Goal: Task Accomplishment & Management: Complete application form

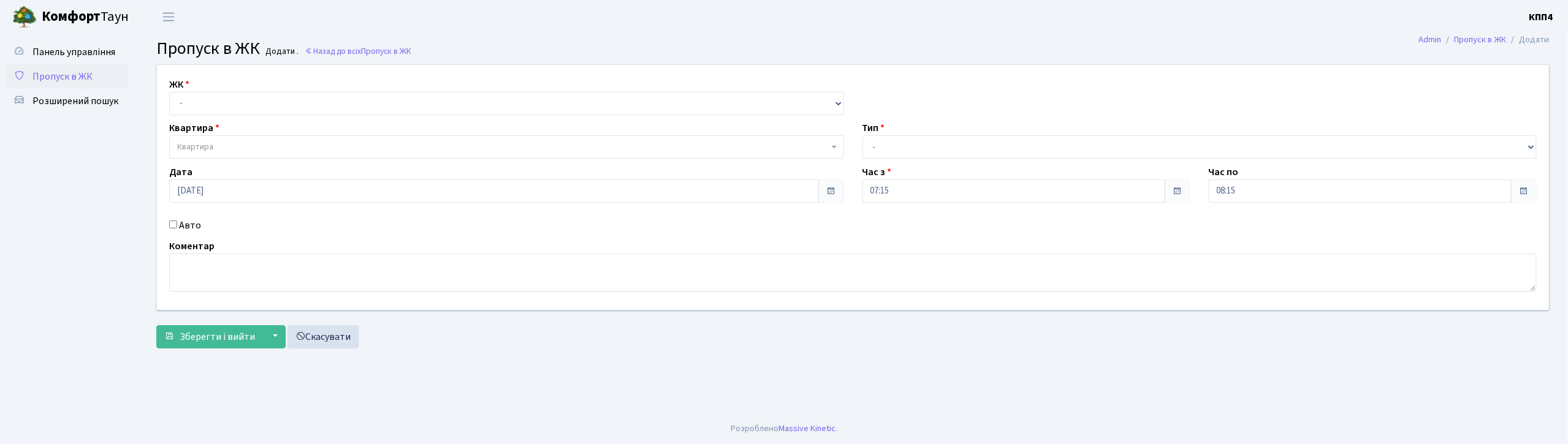
click at [176, 226] on input "Авто" at bounding box center [173, 224] width 8 height 8
checkbox input "true"
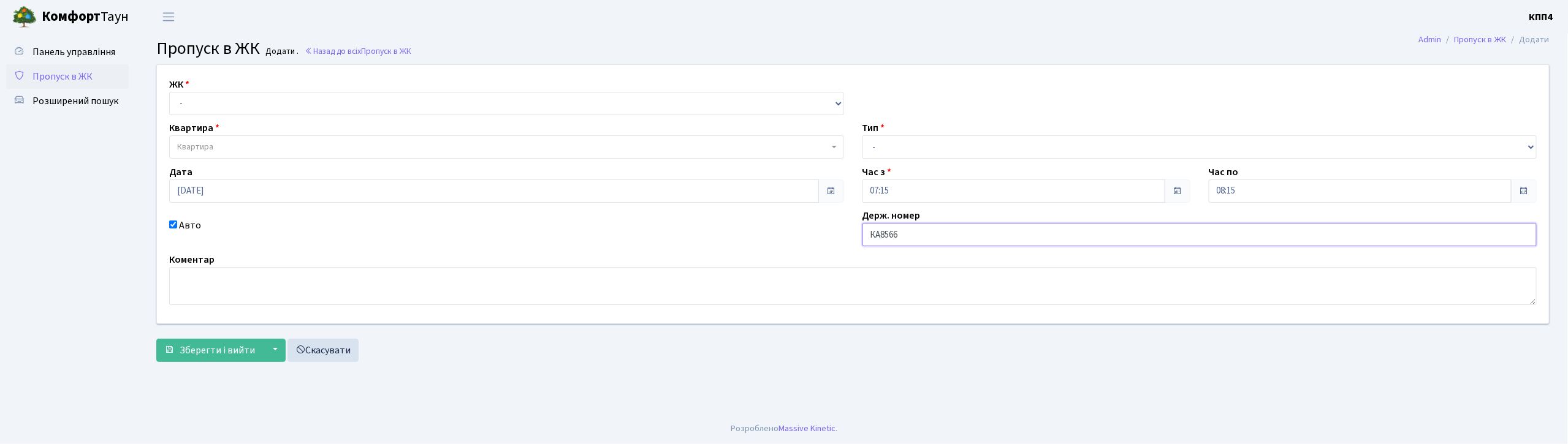
type input "КА8566ІН"
drag, startPoint x: 288, startPoint y: 96, endPoint x: 297, endPoint y: 113, distance: 19.2
click at [290, 97] on select "- КТ, вул. Регенераторна, 4 КТ2, просп. Соборності, 17 КТ3, вул. Березнева, 16 …" at bounding box center [507, 103] width 674 height 23
select select "271"
click at [170, 92] on select "- КТ, вул. Регенераторна, 4 КТ2, просп. Соборності, 17 КТ3, вул. Березнева, 16 …" at bounding box center [507, 103] width 674 height 23
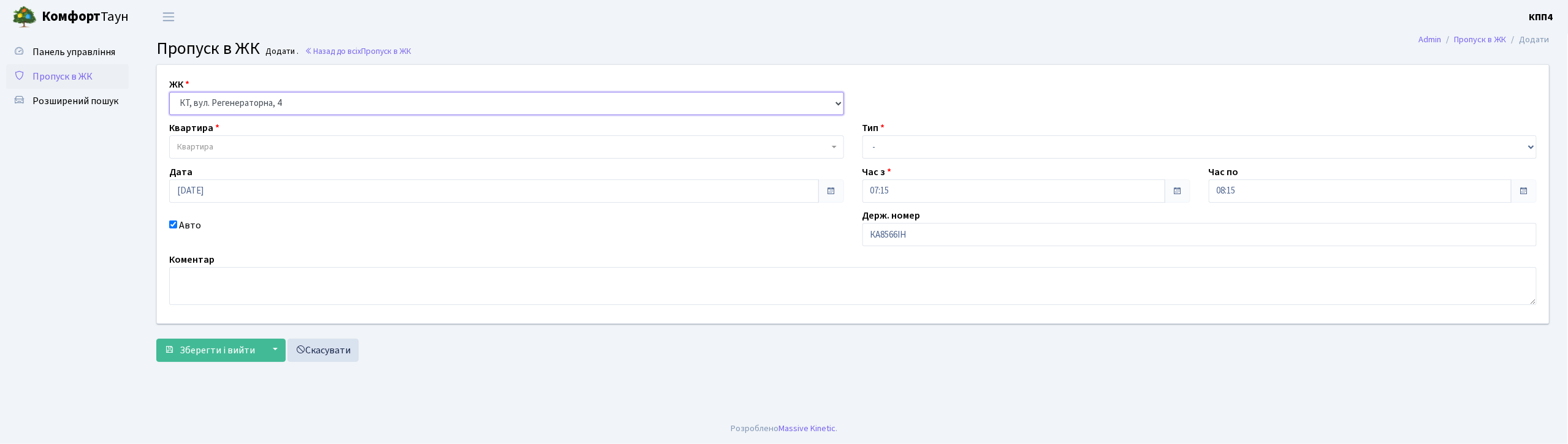
select select
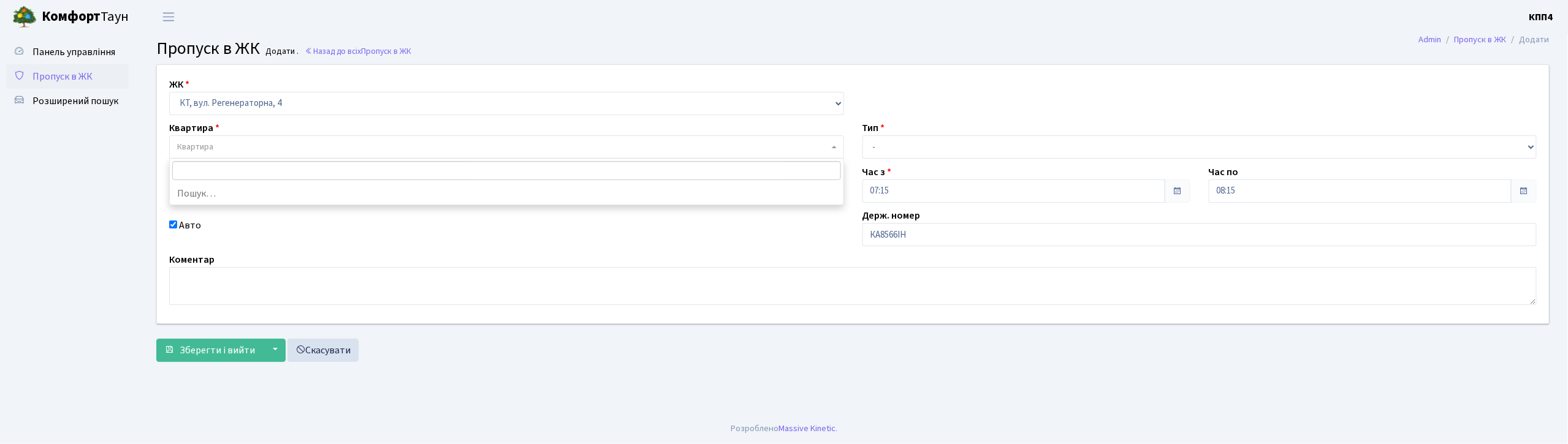
click at [293, 141] on span "Квартира" at bounding box center [507, 146] width 674 height 23
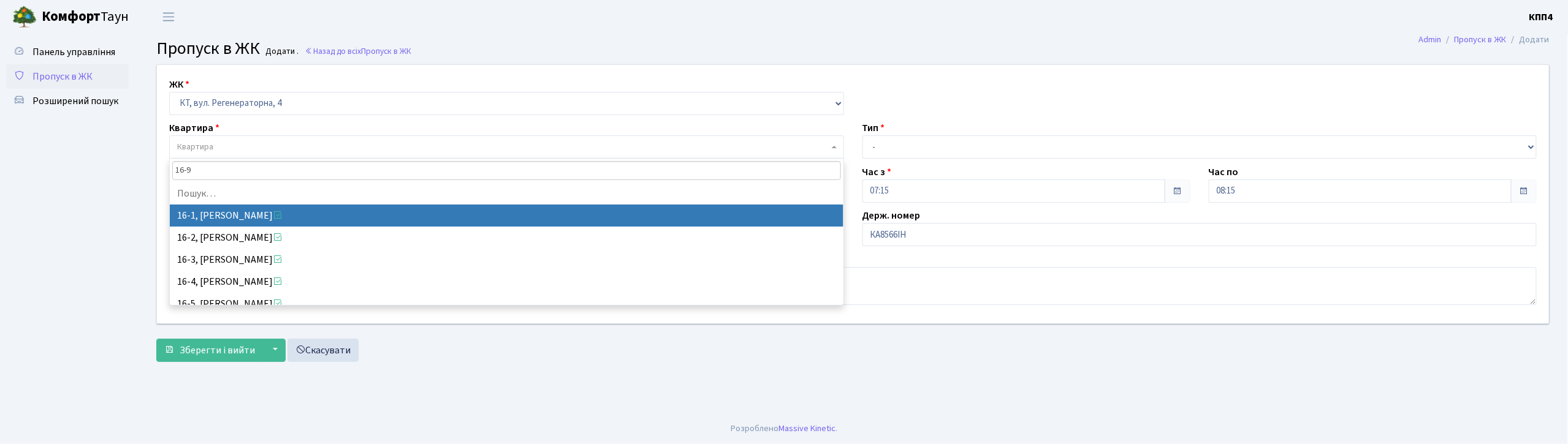
type input "16-94"
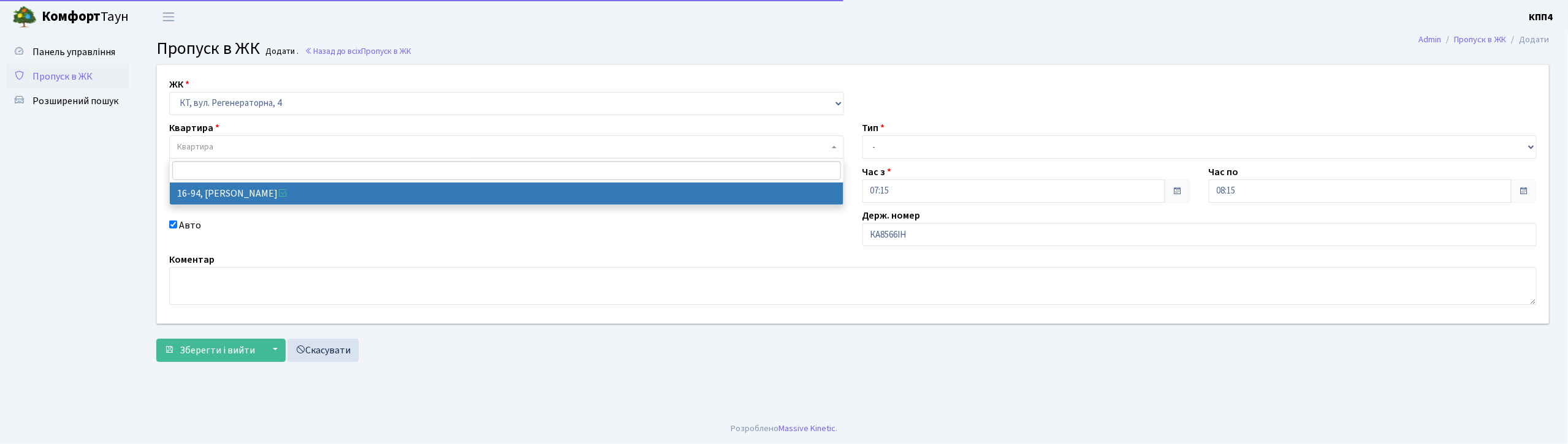
select select "8655"
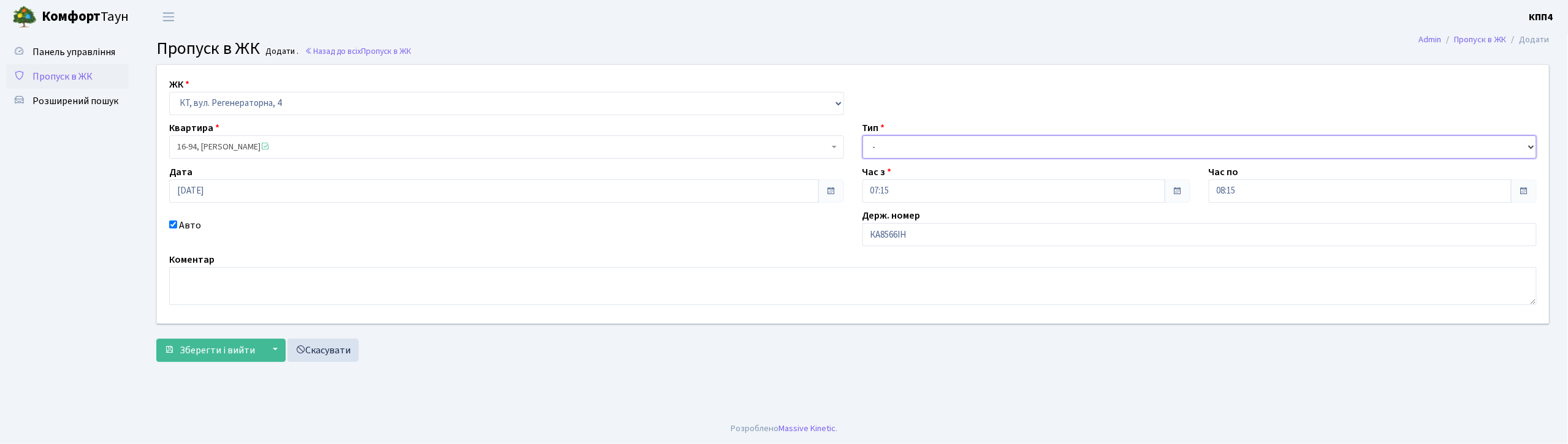
click at [895, 152] on select "- Доставка Таксі Гості Сервіс" at bounding box center [1199, 146] width 674 height 23
select select "3"
click at [862, 135] on select "- Доставка Таксі Гості Сервіс" at bounding box center [1199, 146] width 674 height 23
click at [197, 358] on button "Зберегти і вийти" at bounding box center [209, 350] width 106 height 23
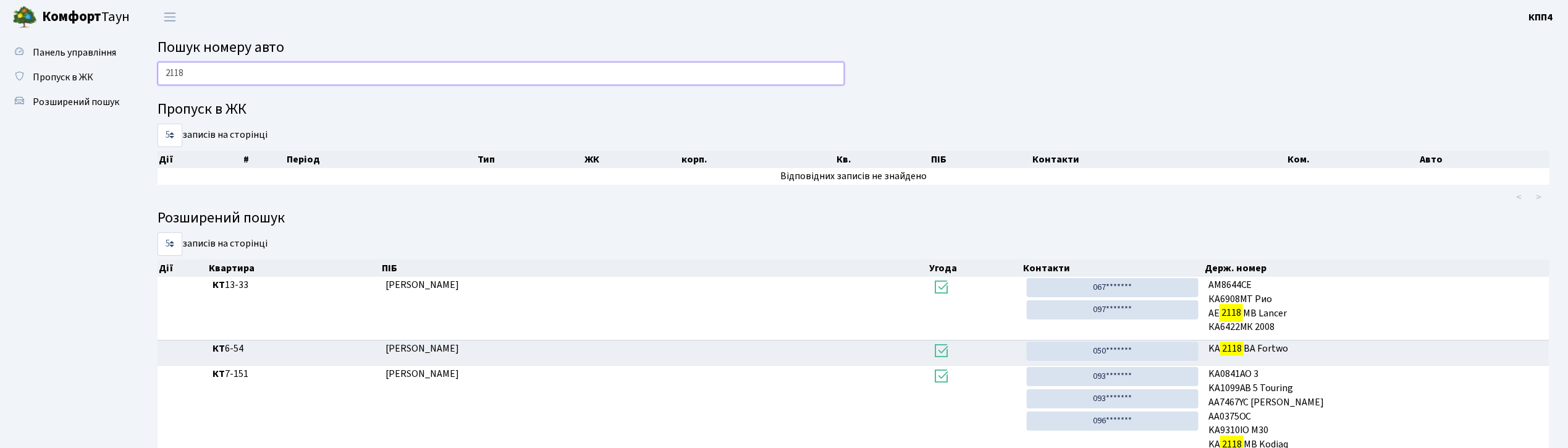
click at [301, 71] on input "2118" at bounding box center [500, 73] width 686 height 23
type input "2"
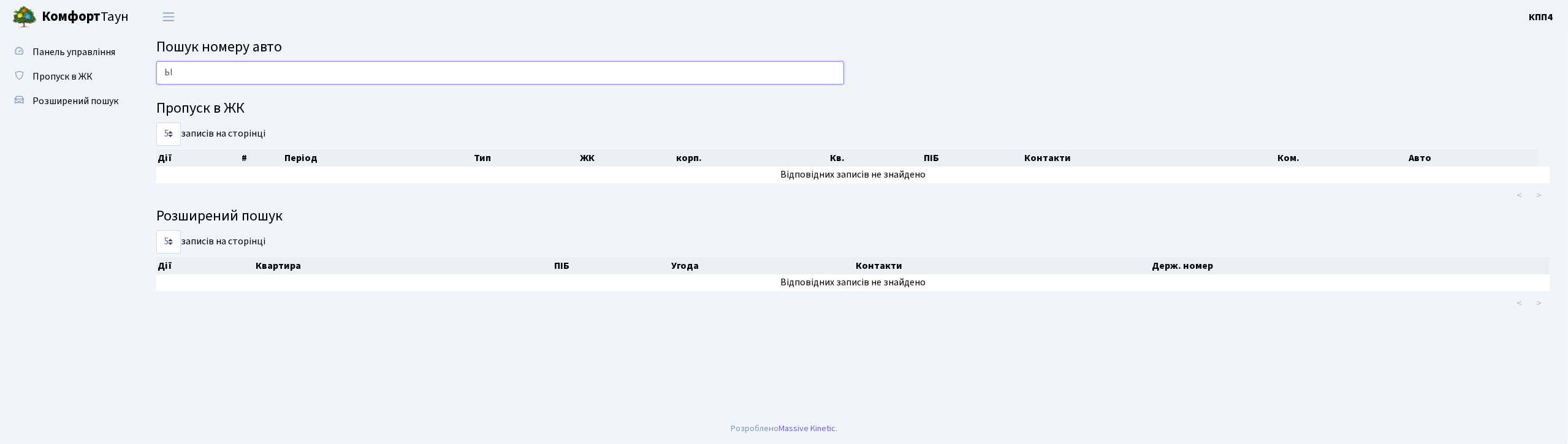
type input "Ь"
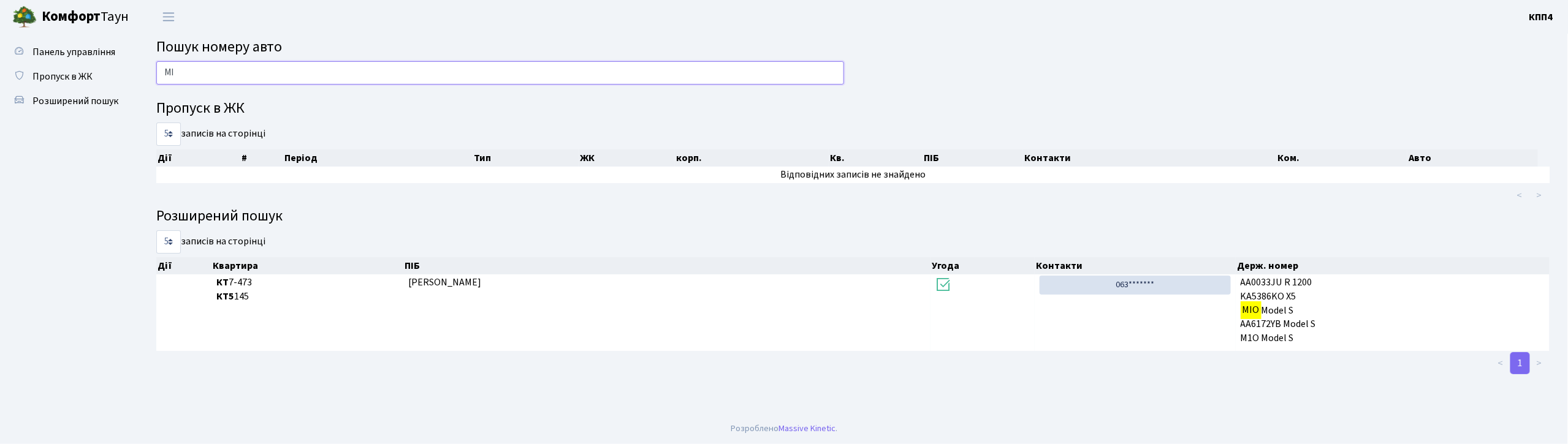
type input "M"
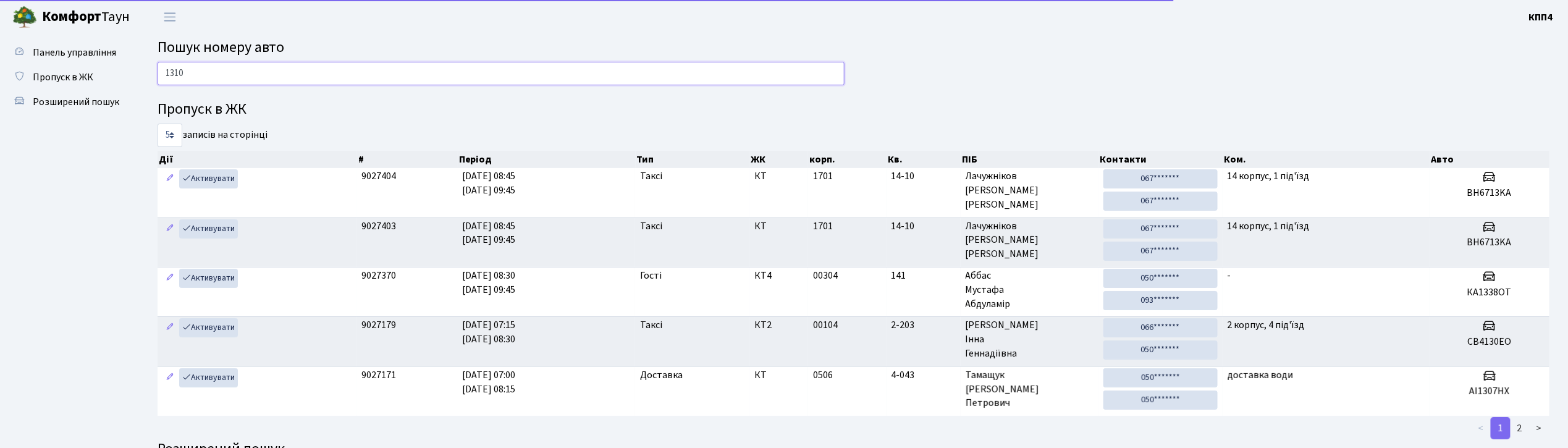
type input "1310"
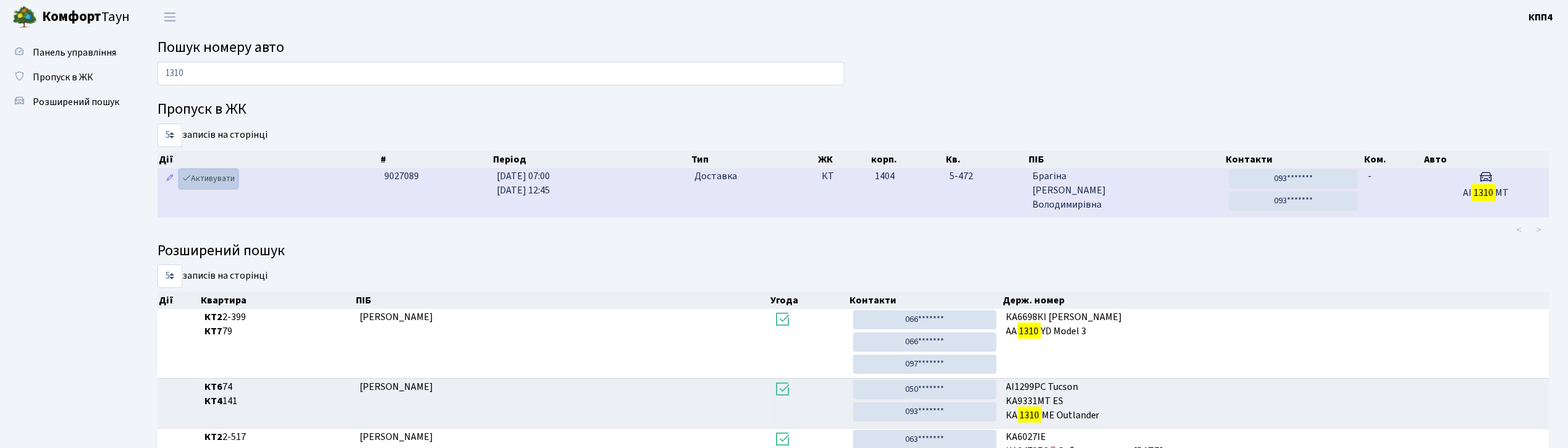
click at [227, 176] on link "Активувати" at bounding box center [209, 179] width 59 height 19
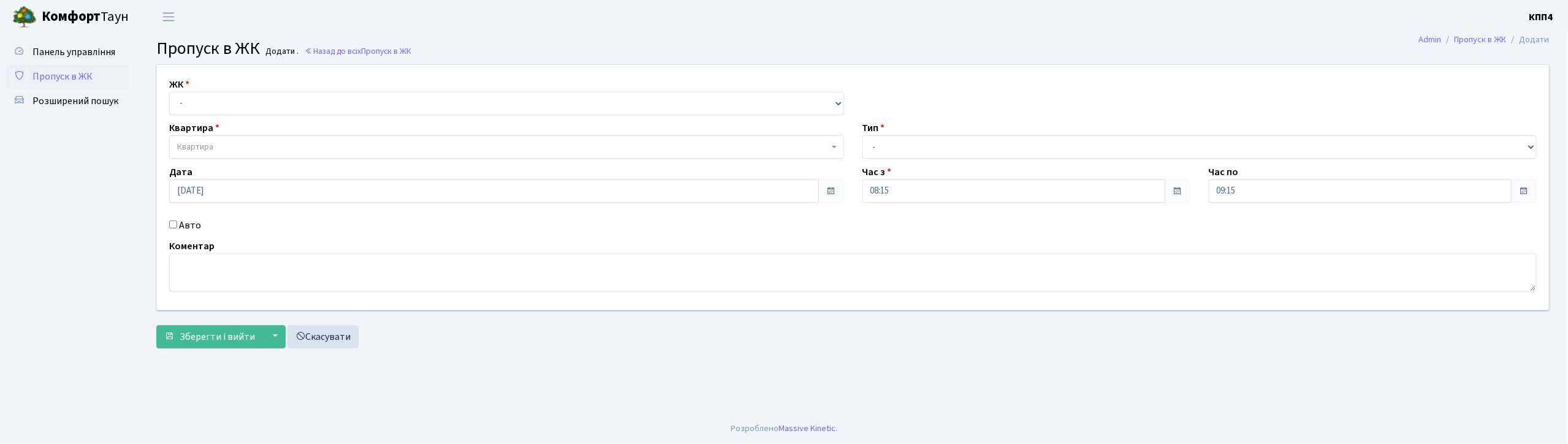
click at [172, 227] on input "Авто" at bounding box center [173, 224] width 8 height 8
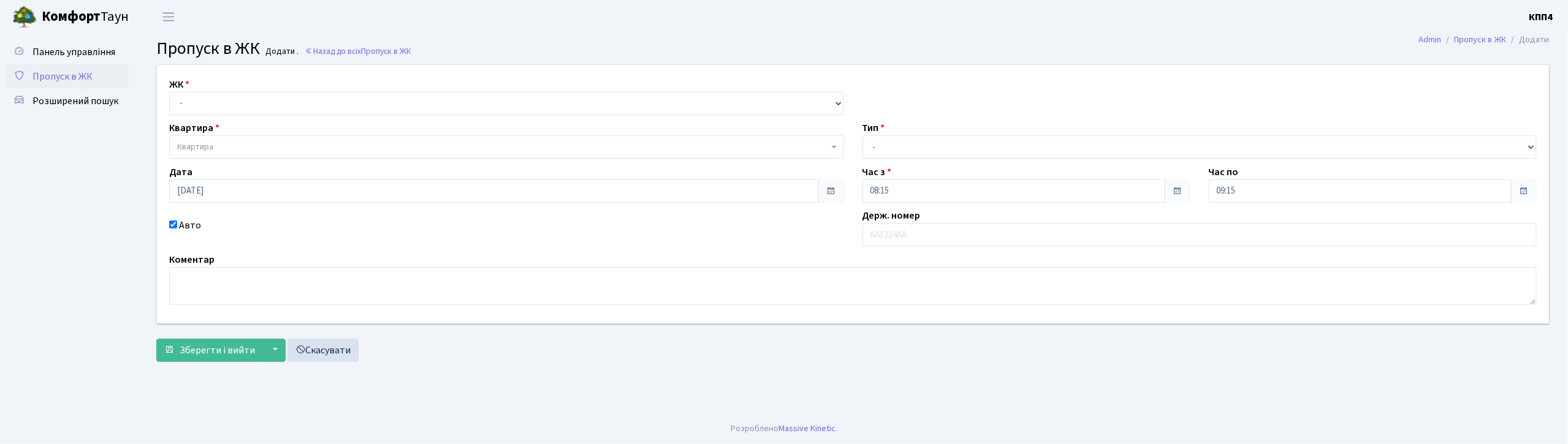
click at [172, 227] on input "Авто" at bounding box center [173, 224] width 8 height 8
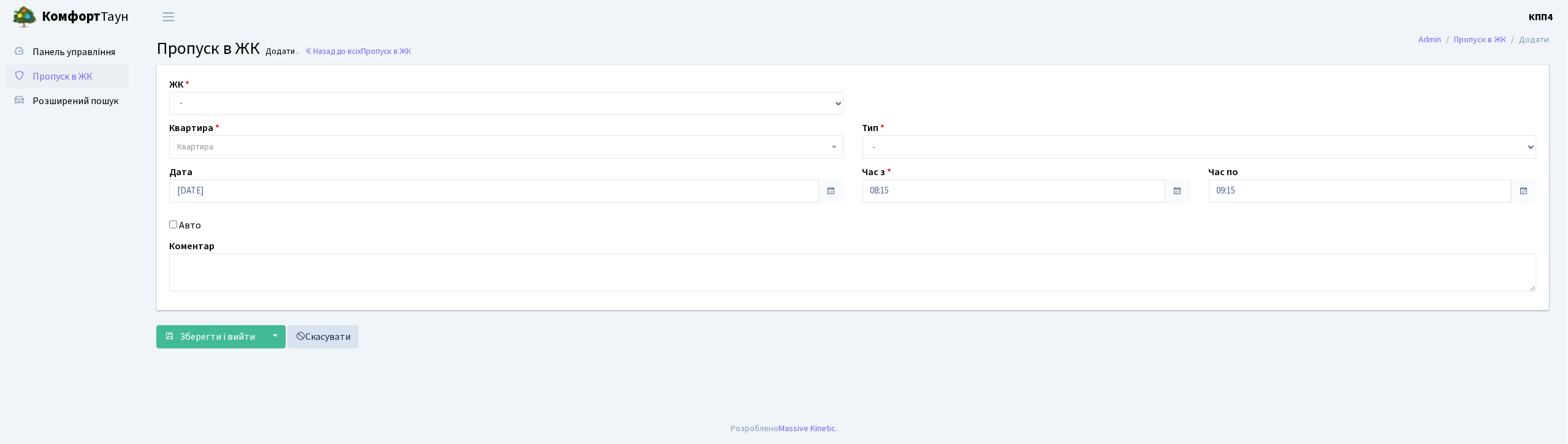
click at [172, 227] on input "Авто" at bounding box center [173, 224] width 8 height 8
checkbox input "true"
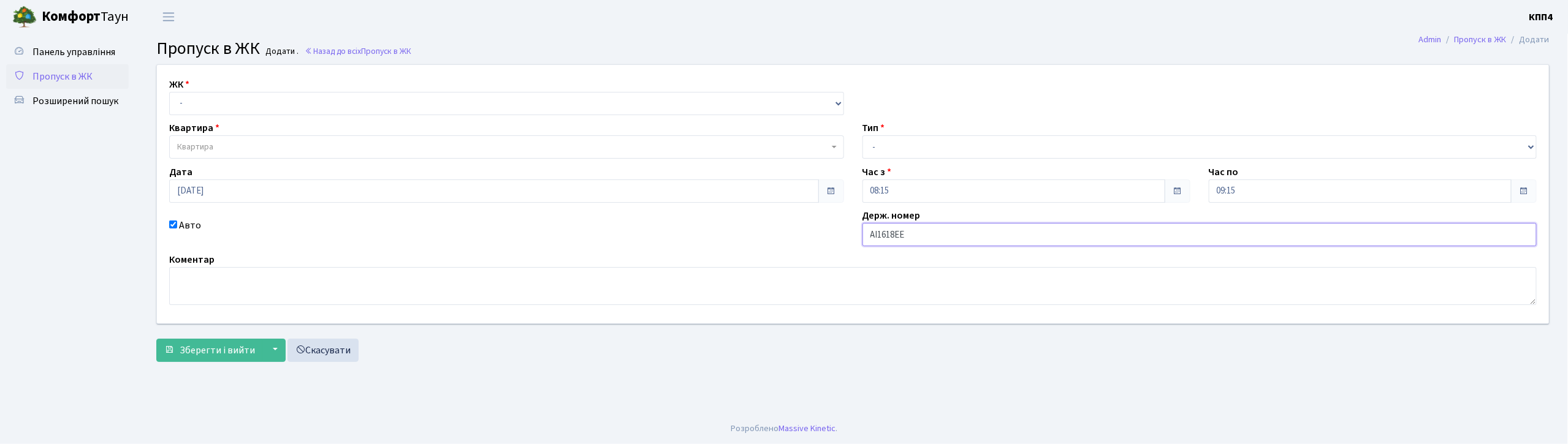
type input "АІ1618ЕЕ"
click at [303, 108] on select "- КТ, вул. Регенераторна, 4 КТ2, просп. [STREET_ADDRESS] [STREET_ADDRESS] [PERS…" at bounding box center [507, 103] width 674 height 23
select select "271"
click at [170, 92] on select "- КТ, вул. Регенераторна, 4 КТ2, просп. [STREET_ADDRESS] [STREET_ADDRESS] [PERS…" at bounding box center [507, 103] width 674 height 23
select select
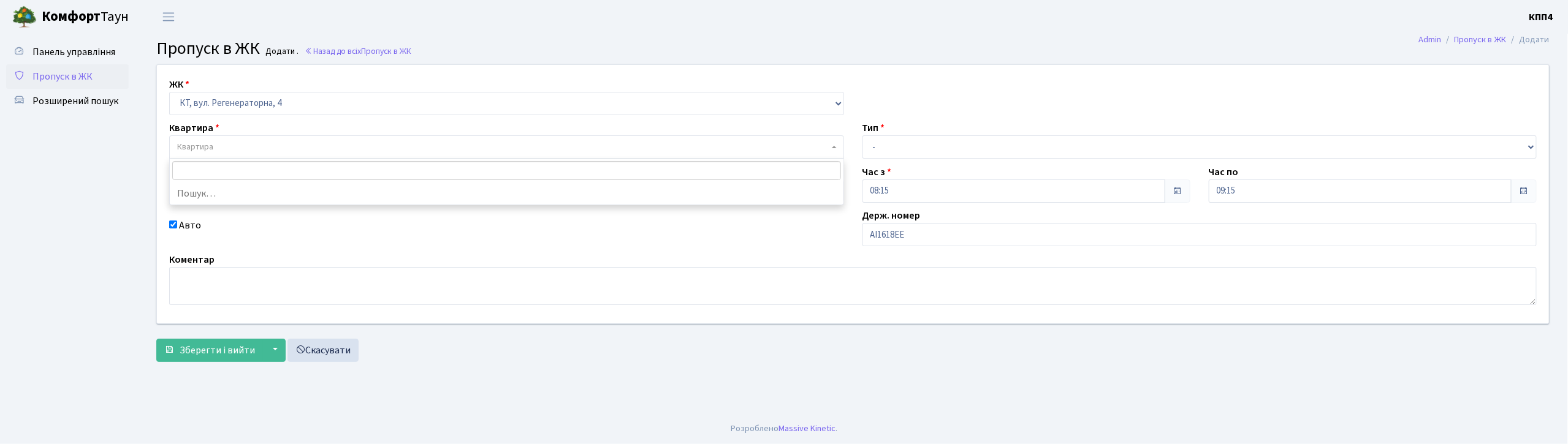
click at [295, 153] on span "Квартира" at bounding box center [503, 146] width 651 height 12
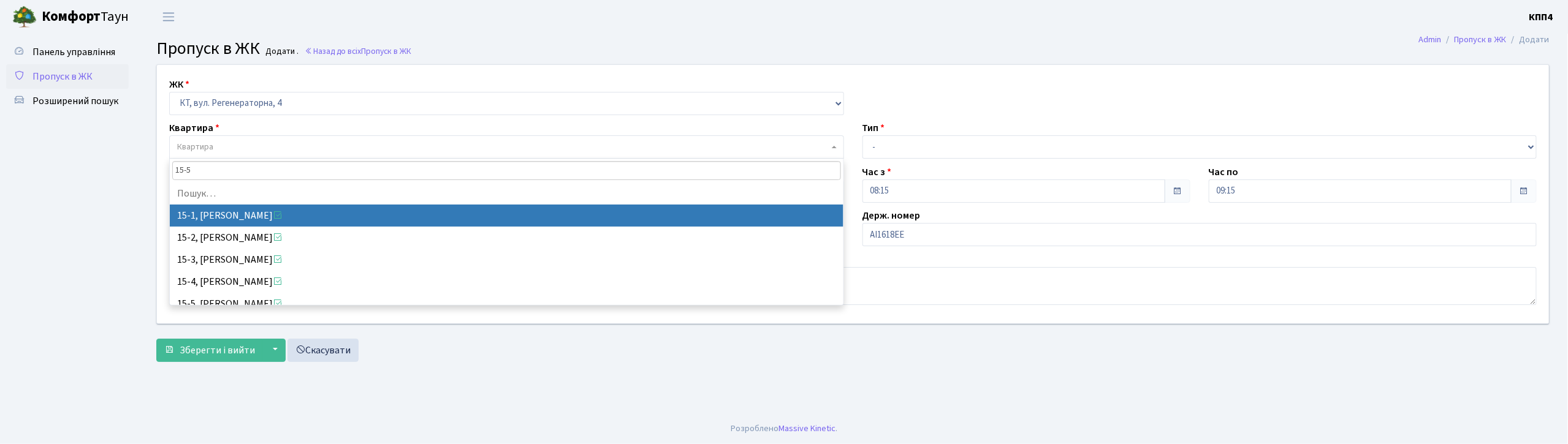
type input "15-55"
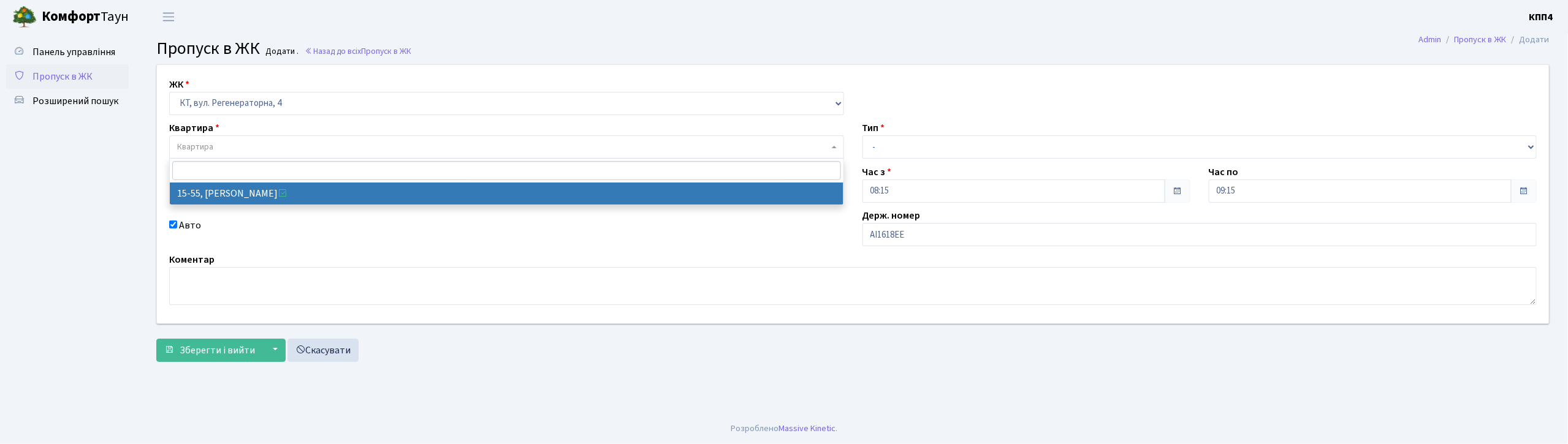
select select "8830"
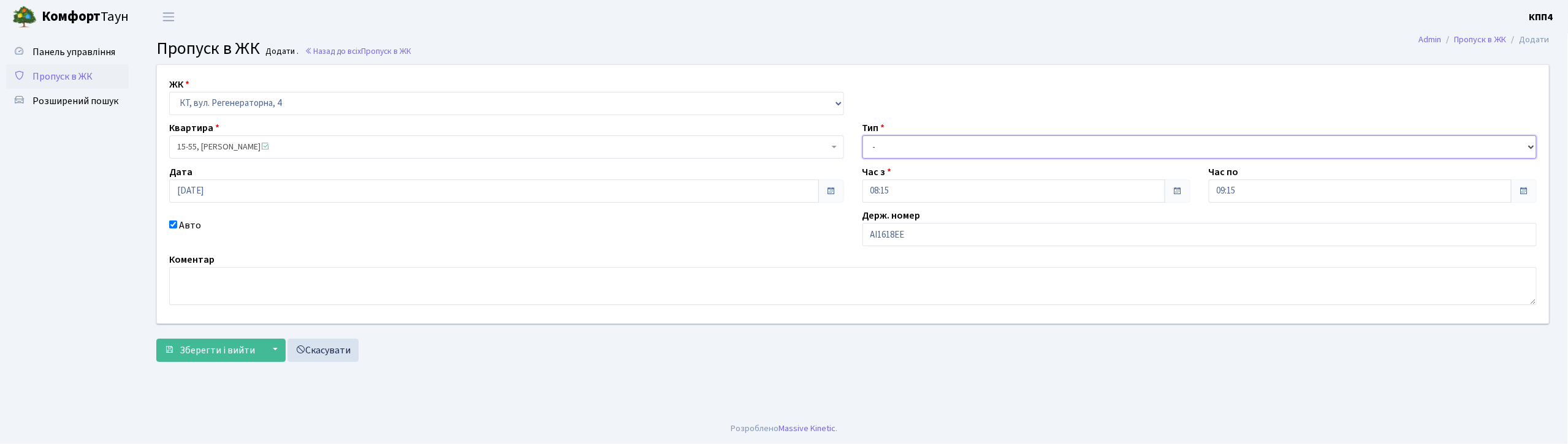
click at [966, 141] on select "- Доставка Таксі Гості Сервіс" at bounding box center [1199, 146] width 674 height 23
click at [862, 135] on select "- Доставка Таксі Гості Сервіс" at bounding box center [1199, 146] width 674 height 23
drag, startPoint x: 950, startPoint y: 145, endPoint x: 950, endPoint y: 153, distance: 8.0
click at [950, 145] on select "- Доставка Таксі Гості Сервіс" at bounding box center [1199, 146] width 674 height 23
select select "1"
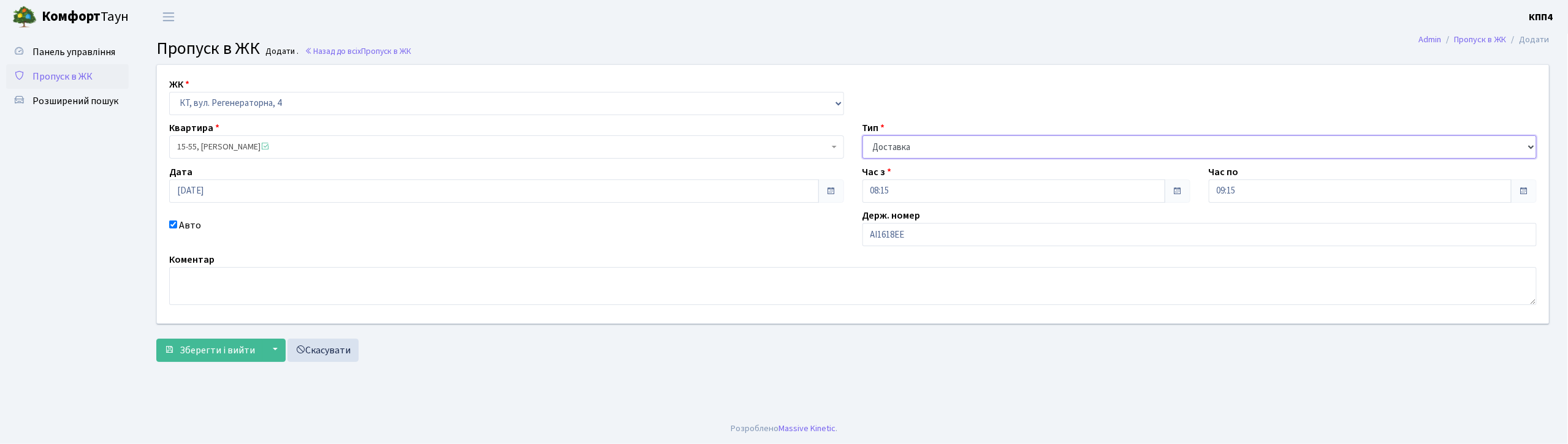
click at [862, 135] on select "- Доставка Таксі Гості Сервіс" at bounding box center [1199, 146] width 674 height 23
click at [214, 358] on button "Зберегти і вийти" at bounding box center [209, 350] width 106 height 23
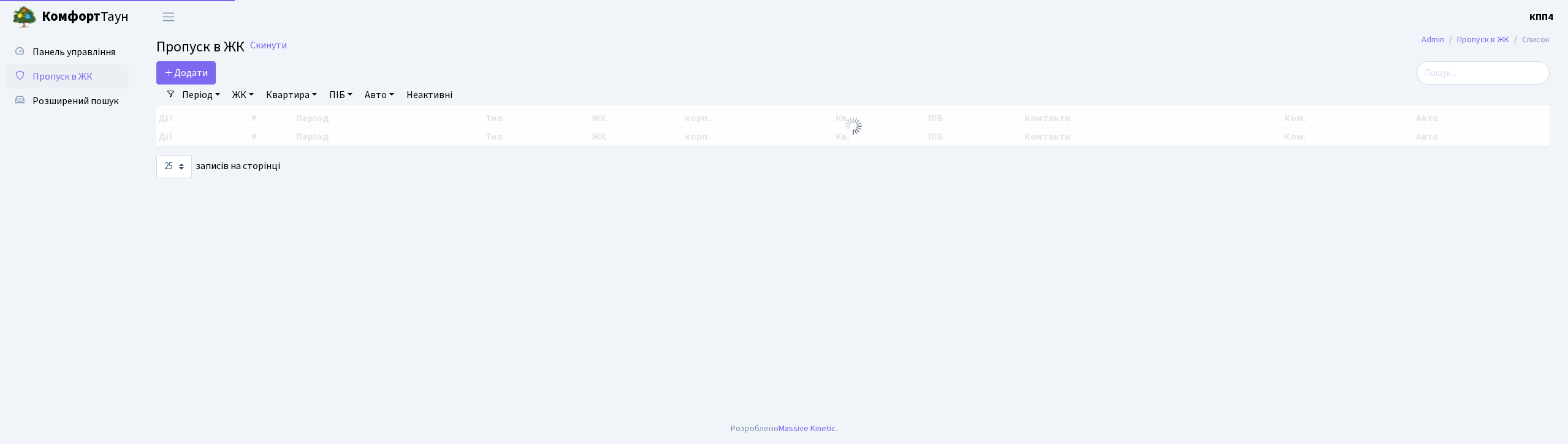
select select "25"
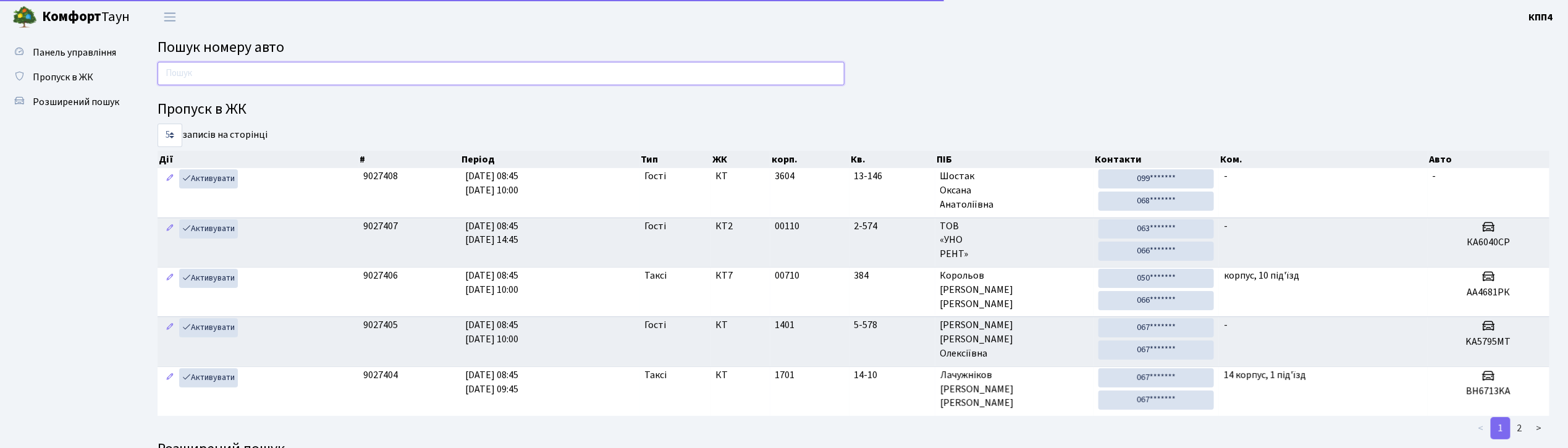
click at [413, 70] on input "text" at bounding box center [500, 73] width 686 height 23
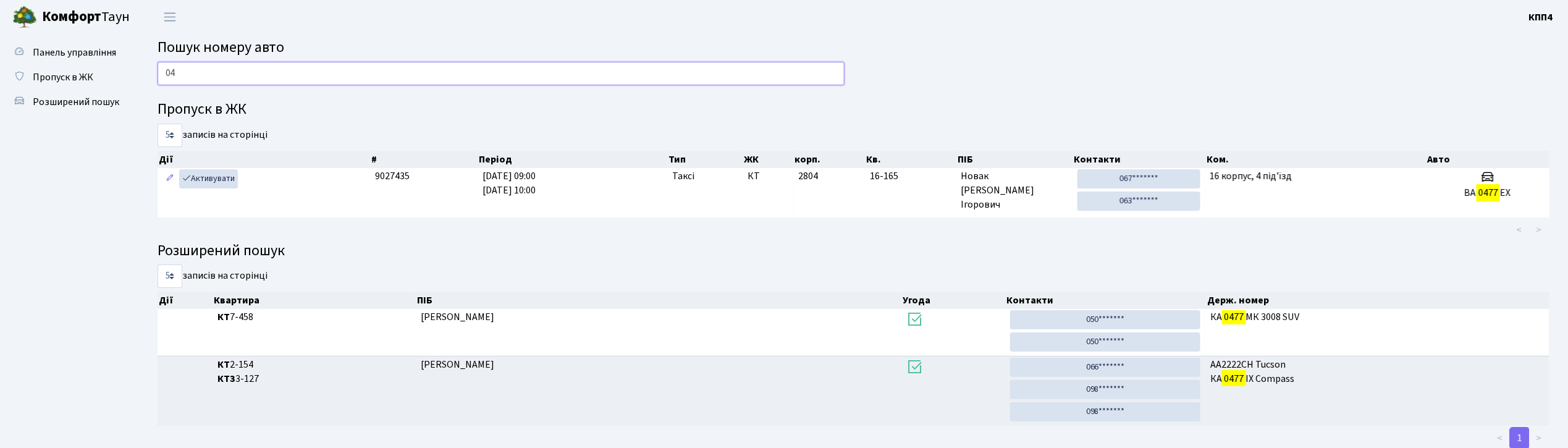
type input "0"
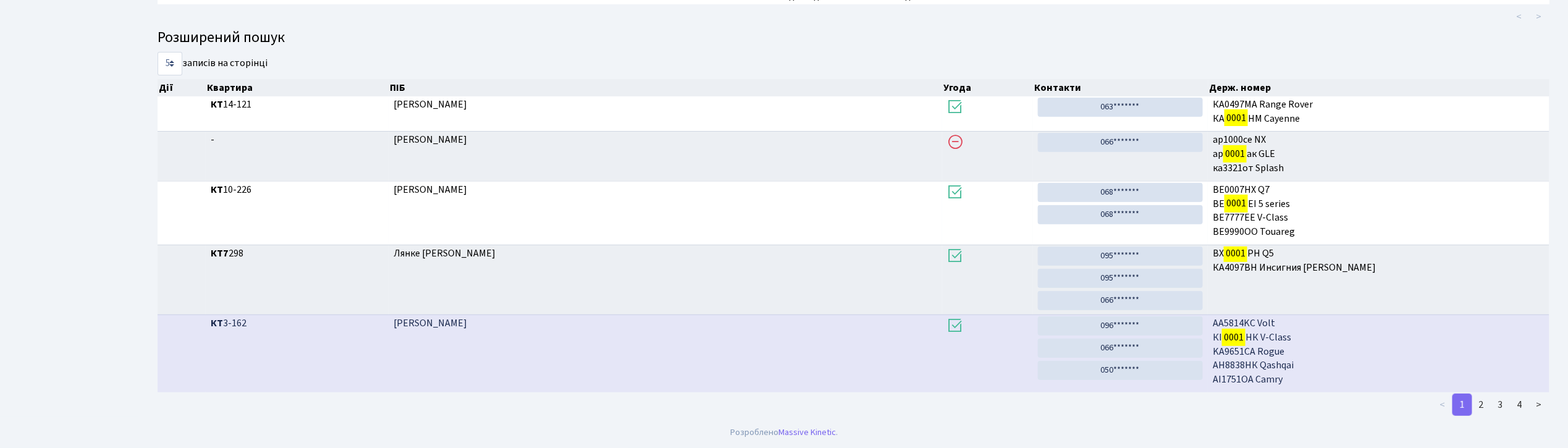
scroll to position [67, 0]
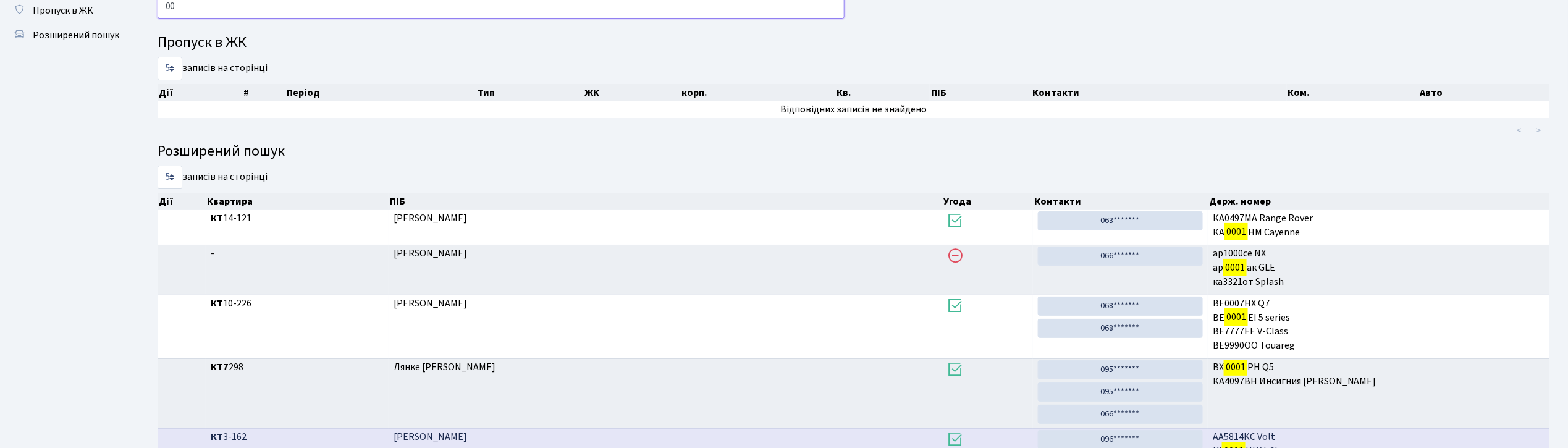
type input "0"
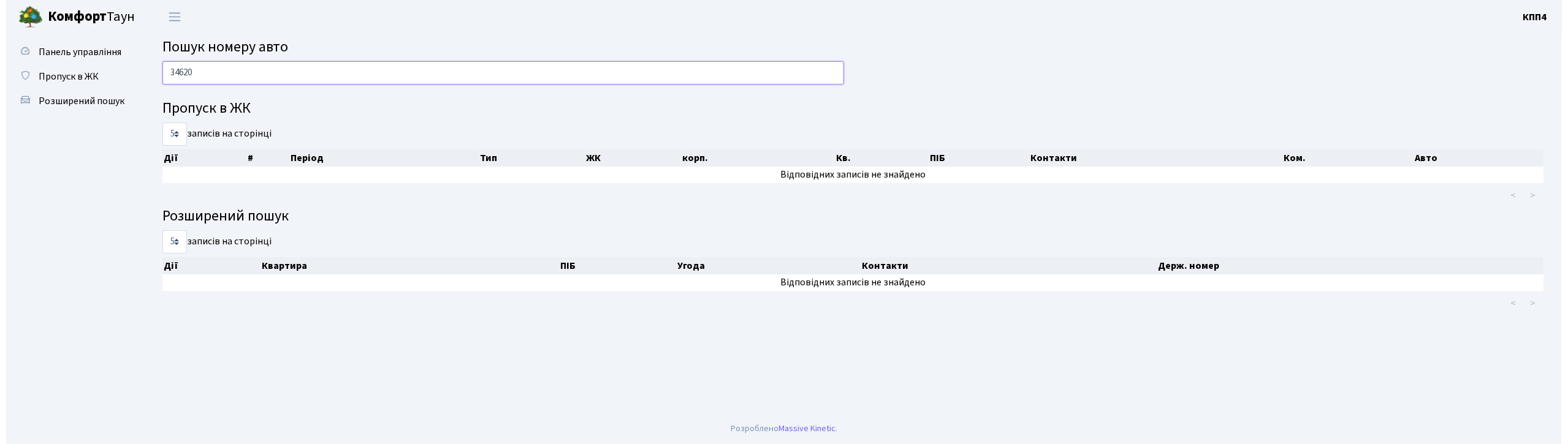
scroll to position [0, 0]
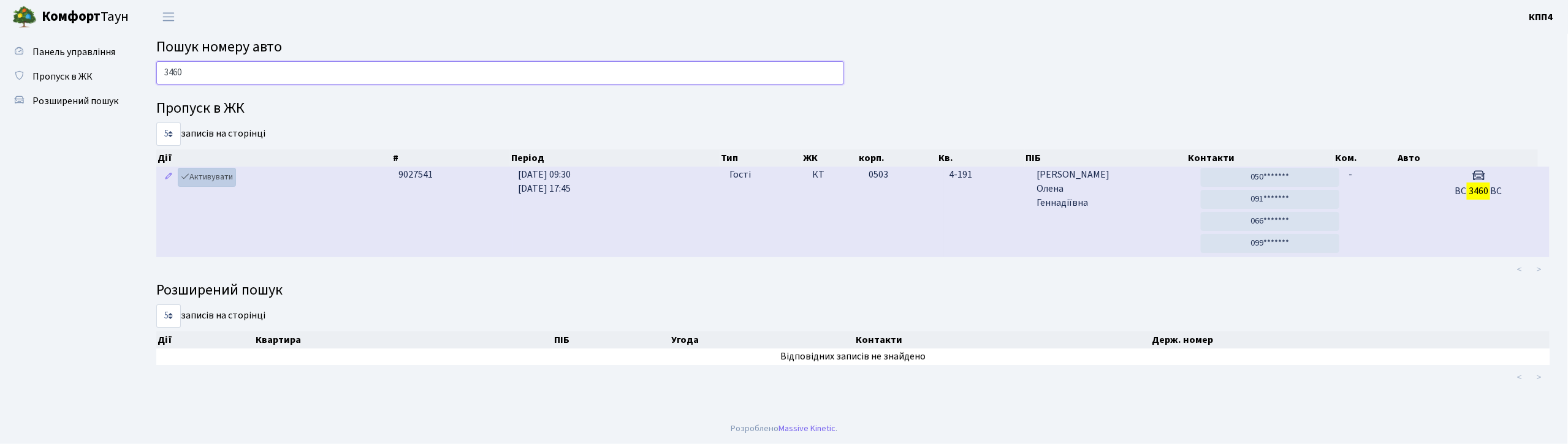
type input "3460"
click at [194, 182] on link "Активувати" at bounding box center [207, 177] width 58 height 19
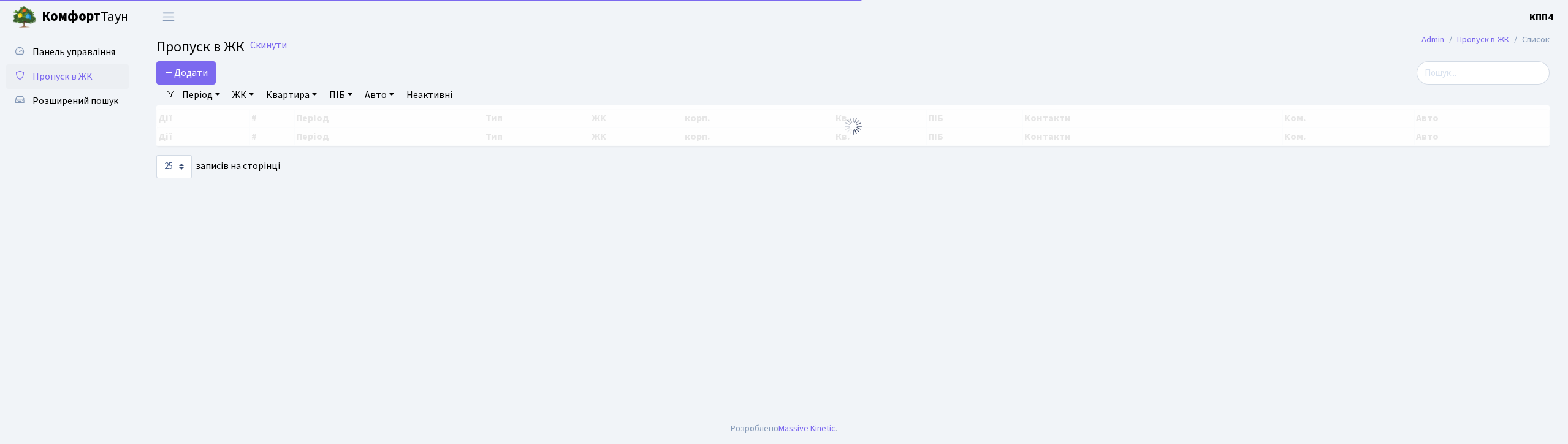
select select "25"
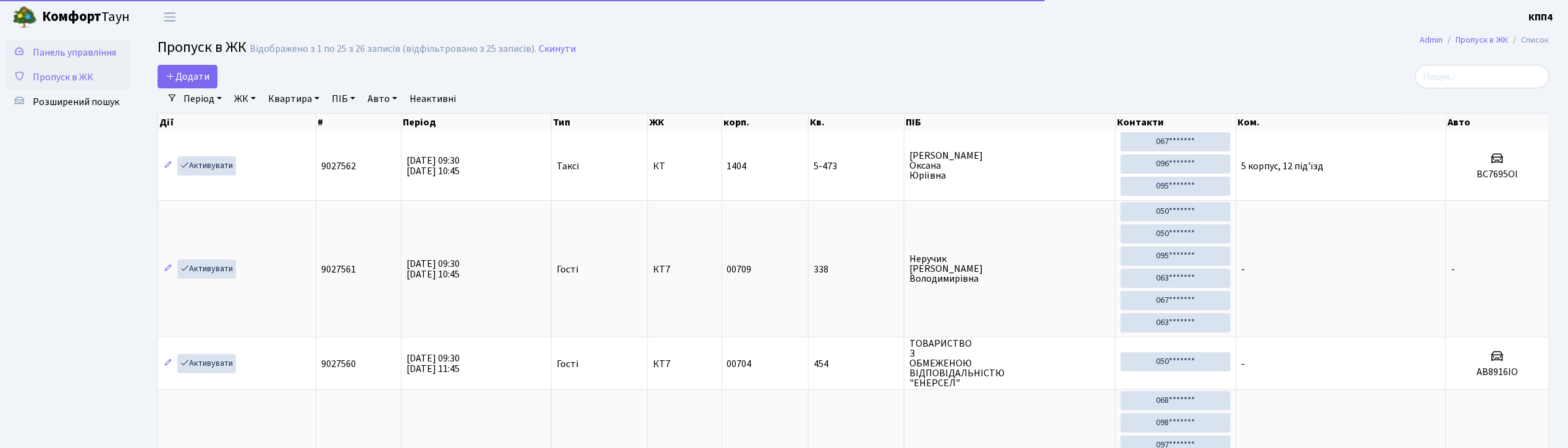
click at [103, 52] on span "Панель управління" at bounding box center [74, 52] width 83 height 14
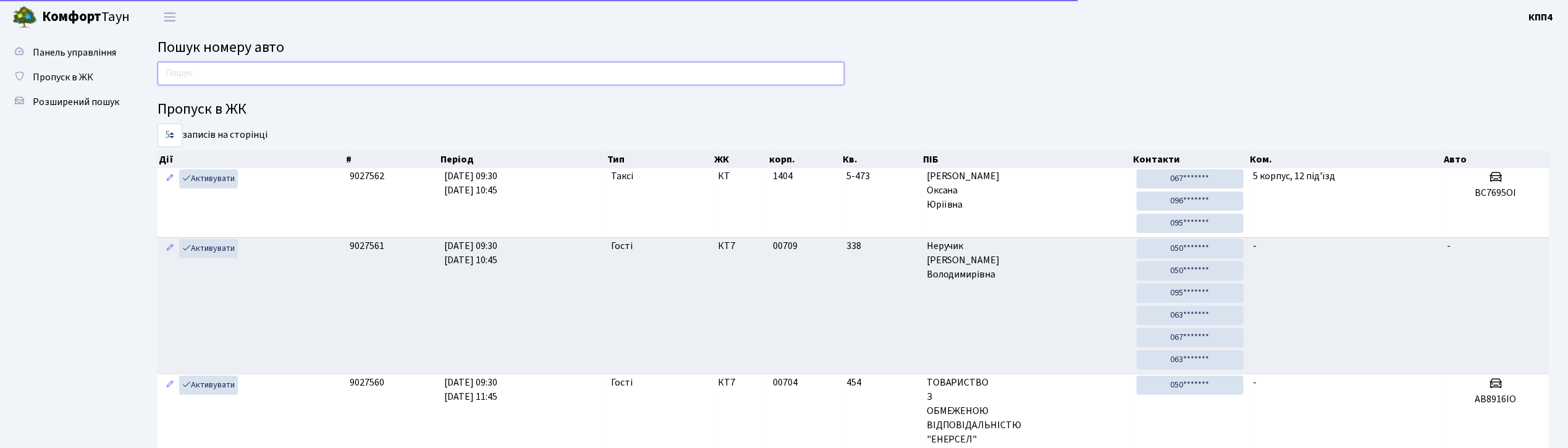
drag, startPoint x: 532, startPoint y: 71, endPoint x: 540, endPoint y: 70, distance: 8.1
click at [532, 71] on input "text" at bounding box center [500, 73] width 686 height 23
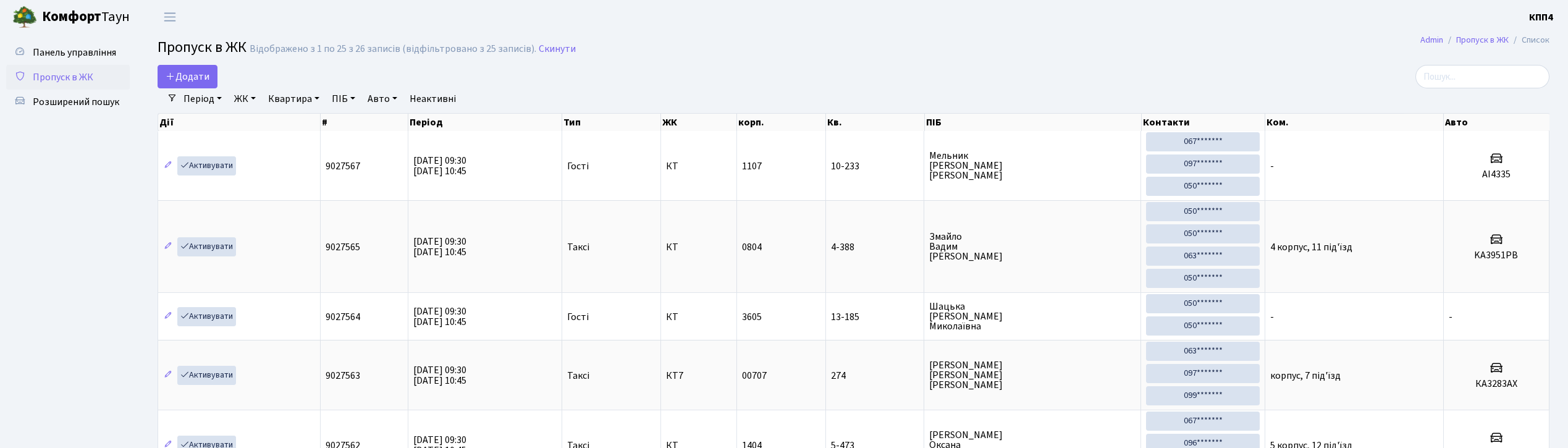
select select "25"
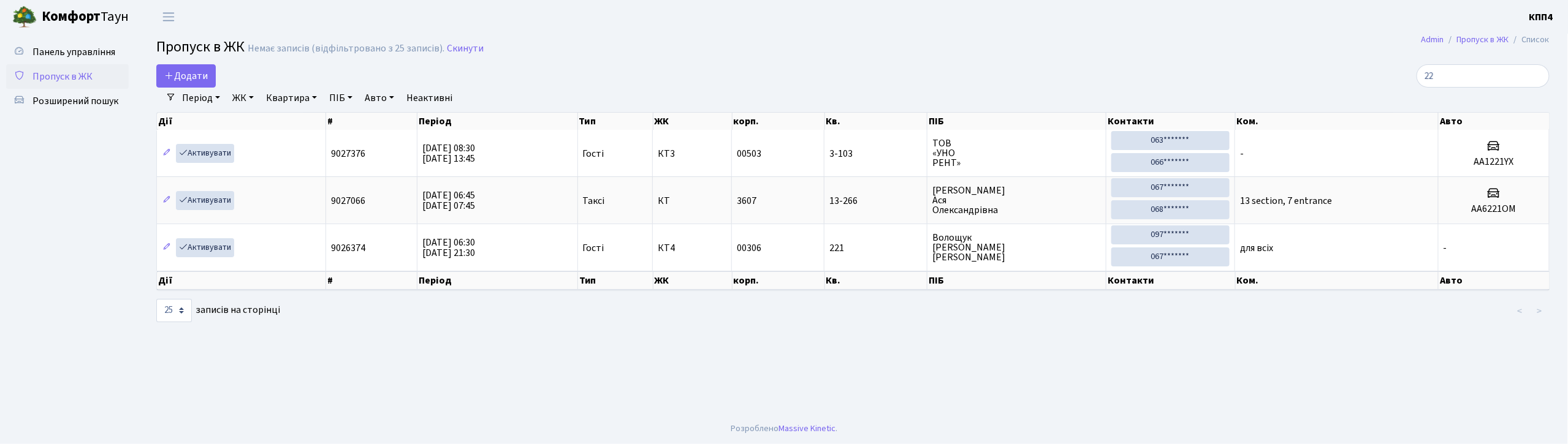
type input "2"
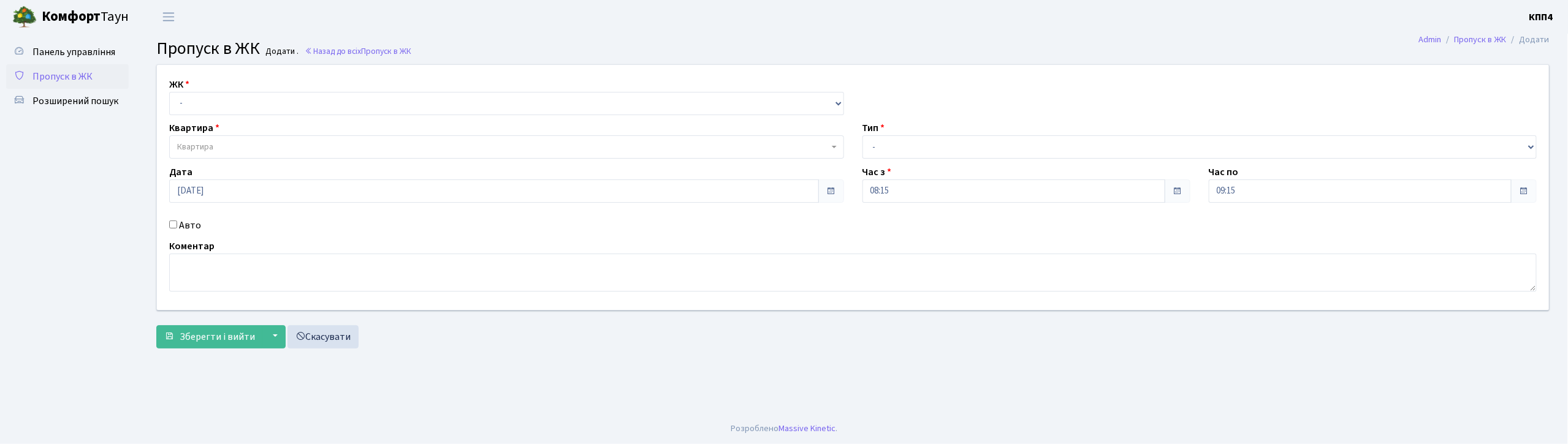
click at [172, 226] on input "Авто" at bounding box center [173, 224] width 8 height 8
checkbox input "true"
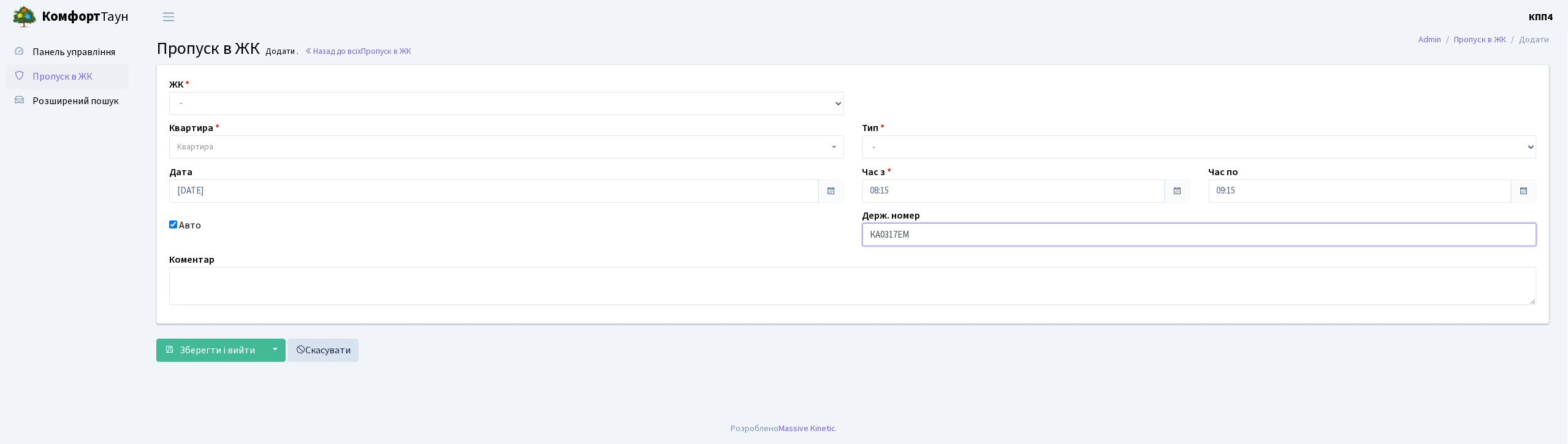
type input "КА0317ЕМ"
click at [219, 96] on select "- КТ, вул. Регенераторна, 4 КТ2, просп. [STREET_ADDRESS] [STREET_ADDRESS] [PERS…" at bounding box center [507, 103] width 674 height 23
select select "271"
click at [170, 92] on select "- КТ, вул. Регенераторна, 4 КТ2, просп. [STREET_ADDRESS] [STREET_ADDRESS] [PERS…" at bounding box center [507, 103] width 674 height 23
select select
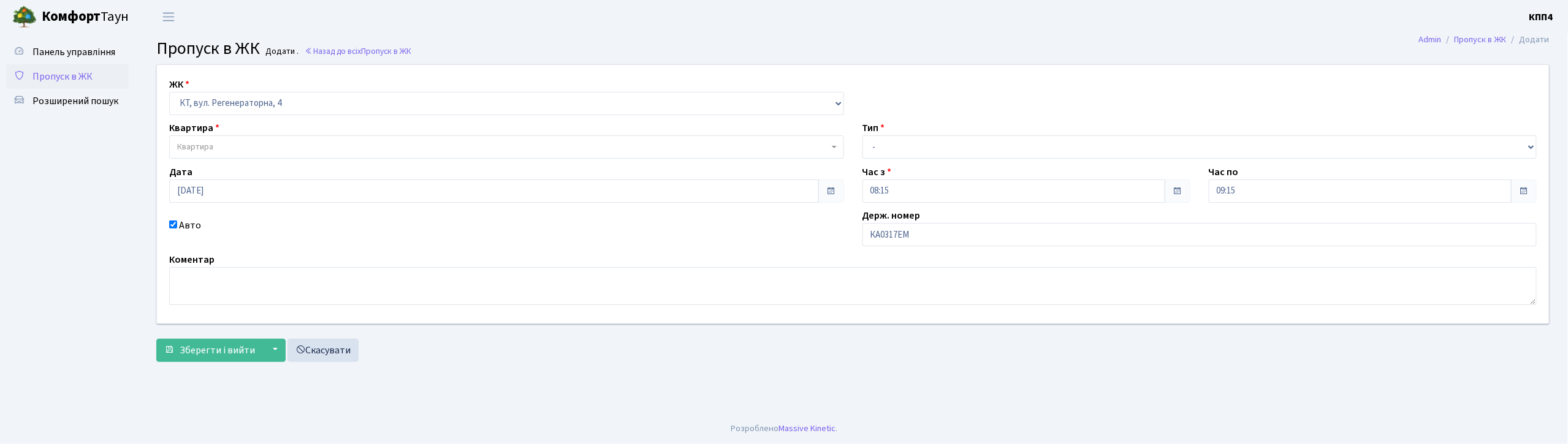
click at [216, 147] on span "Квартира" at bounding box center [503, 146] width 651 height 12
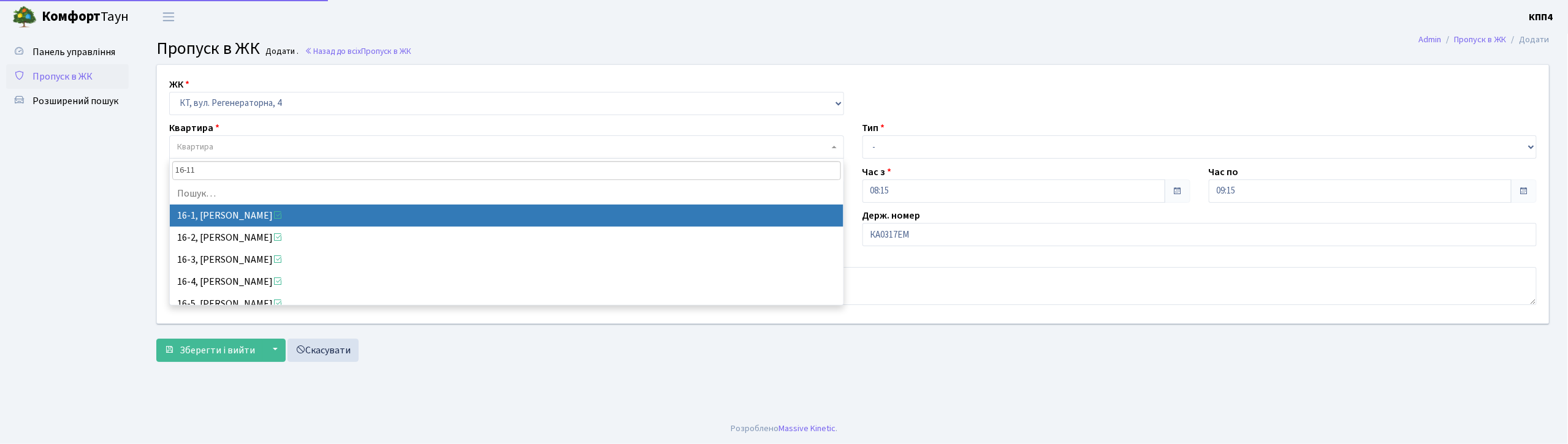
type input "16-116"
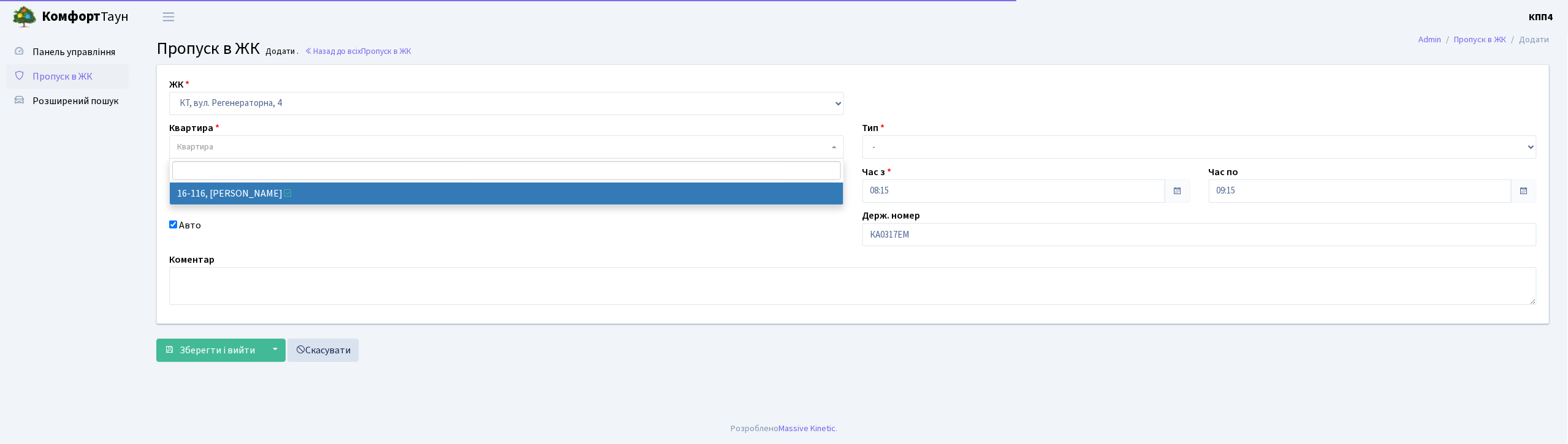
select select "8677"
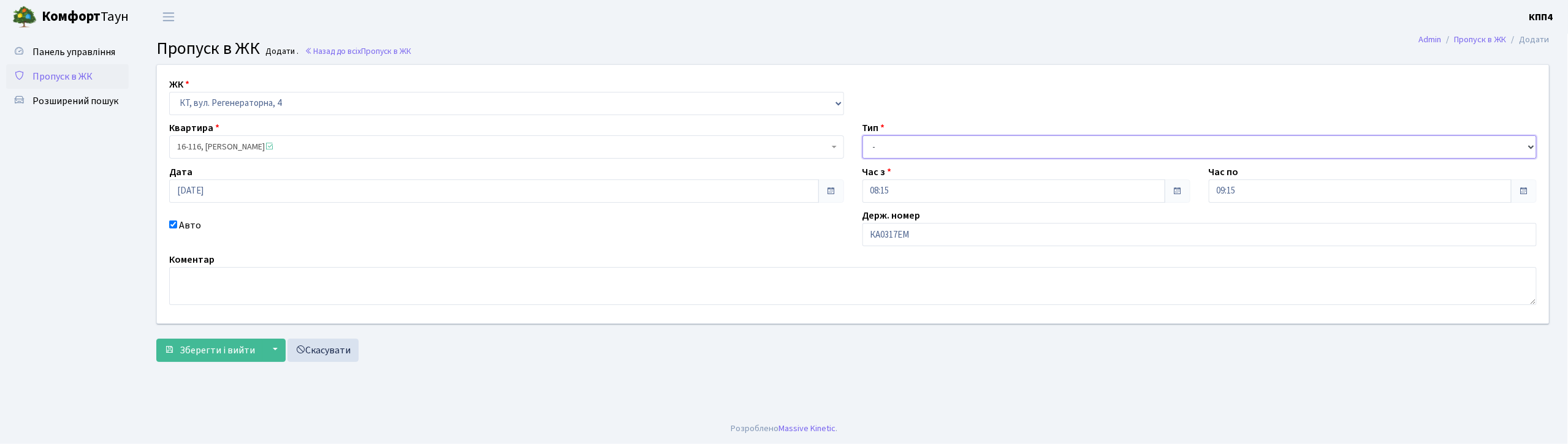
click at [1005, 155] on select "- Доставка Таксі Гості Сервіс" at bounding box center [1199, 146] width 674 height 23
select select "3"
click at [862, 135] on select "- Доставка Таксі Гості Сервіс" at bounding box center [1199, 146] width 674 height 23
click at [220, 341] on button "Зберегти і вийти" at bounding box center [209, 350] width 106 height 23
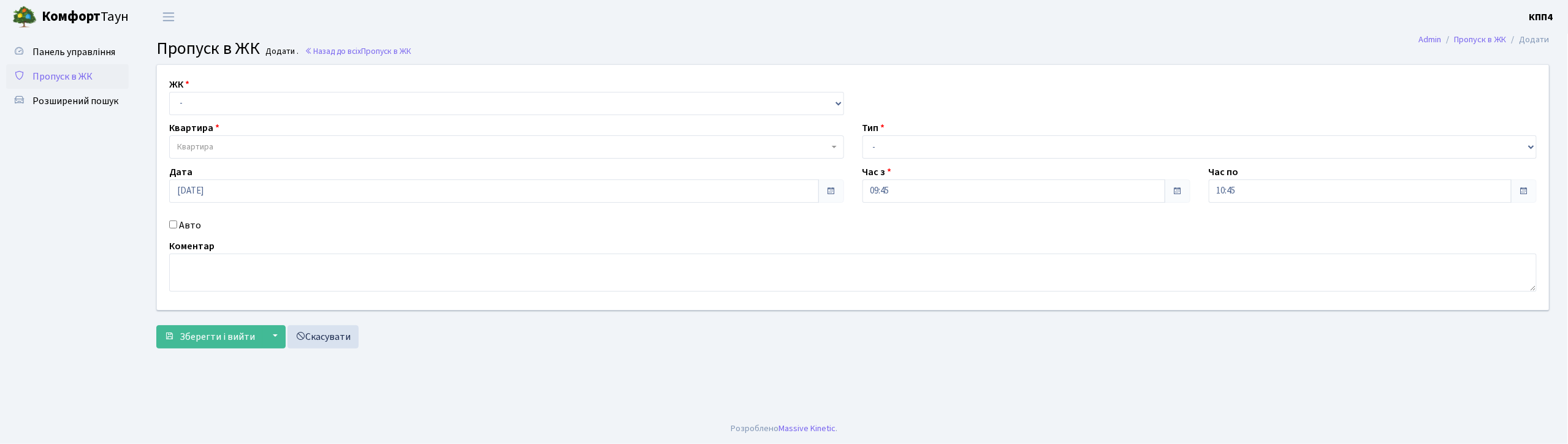
click at [174, 224] on input "Авто" at bounding box center [173, 224] width 8 height 8
checkbox input "true"
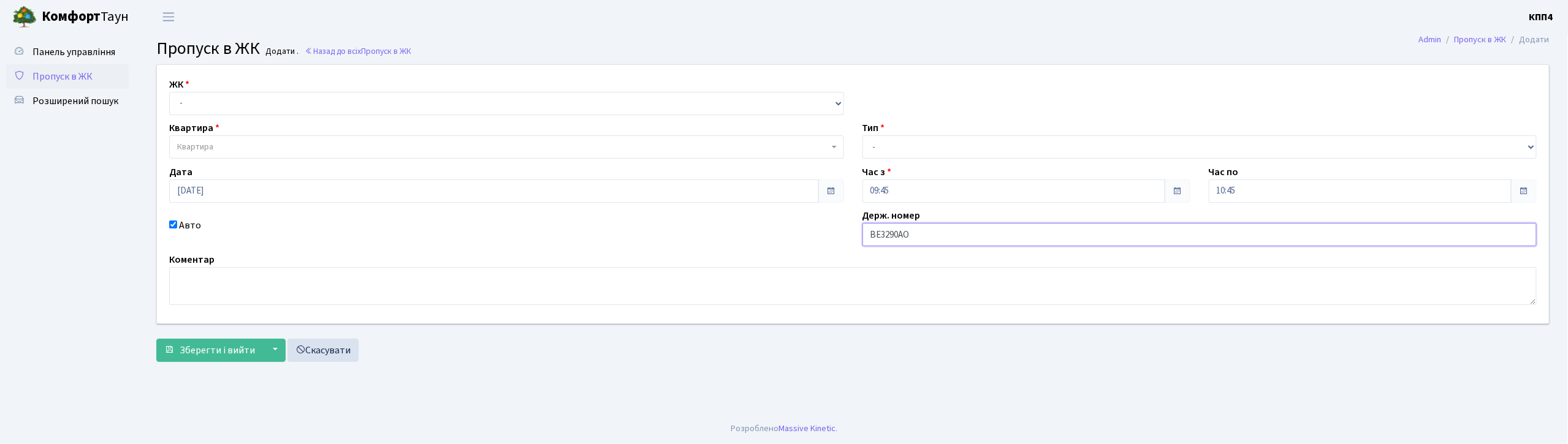
type input "ВЕ3290АО"
click at [369, 105] on select "- КТ, вул. Регенераторна, 4 КТ2, просп. [STREET_ADDRESS] [STREET_ADDRESS] [PERS…" at bounding box center [507, 103] width 674 height 23
select select "271"
click at [170, 92] on select "- КТ, вул. Регенераторна, 4 КТ2, просп. [STREET_ADDRESS] [STREET_ADDRESS] [PERS…" at bounding box center [507, 103] width 674 height 23
select select
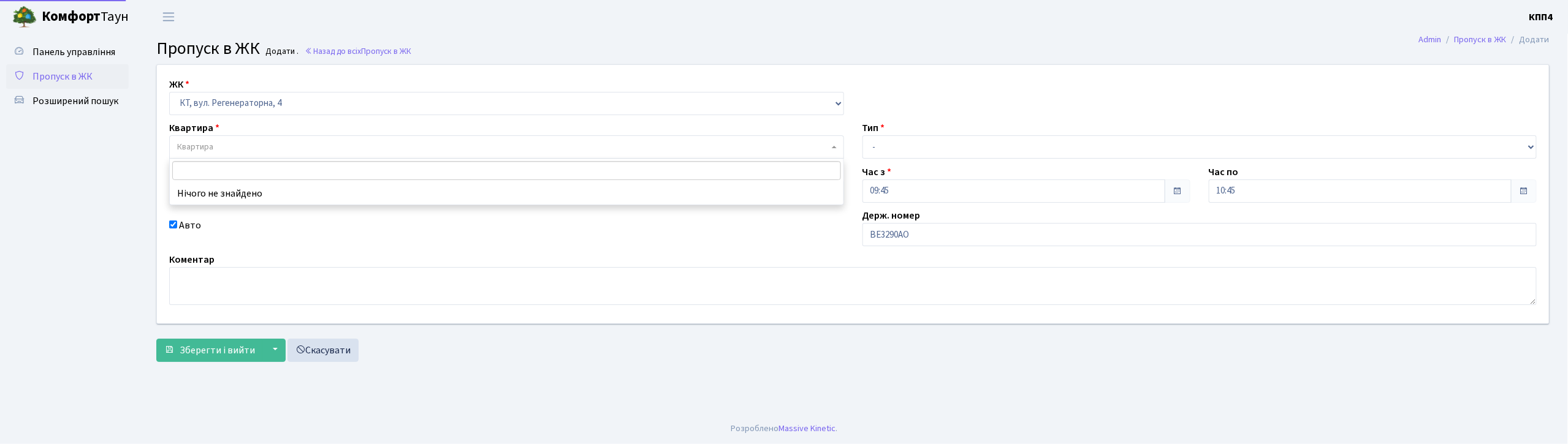
click at [331, 149] on span "Квартира" at bounding box center [503, 146] width 651 height 12
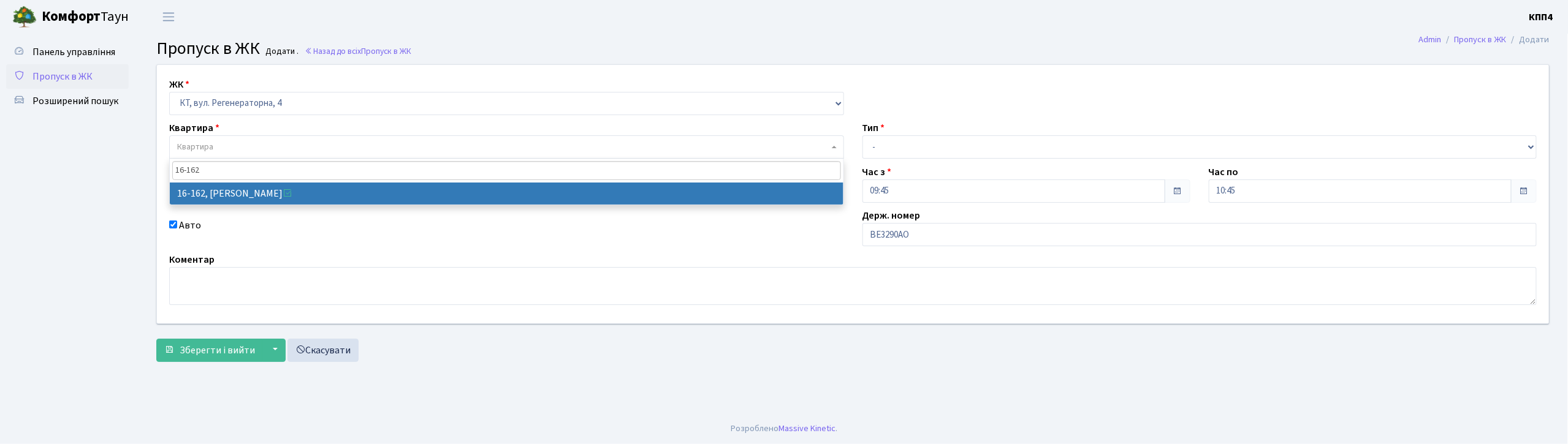
type input "16-162"
select select "8723"
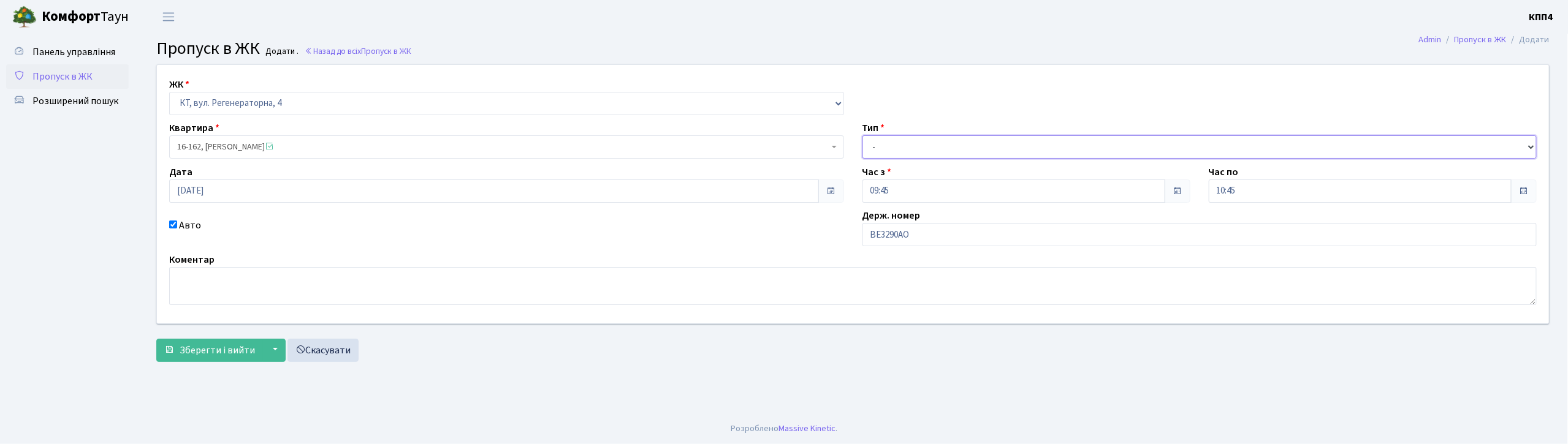
click at [925, 147] on select "- Доставка Таксі Гості Сервіс" at bounding box center [1199, 146] width 674 height 23
select select "3"
click at [862, 135] on select "- Доставка Таксі Гості Сервіс" at bounding box center [1199, 146] width 674 height 23
click at [236, 349] on span "Зберегти і вийти" at bounding box center [216, 350] width 76 height 13
